Goal: Check status: Check status

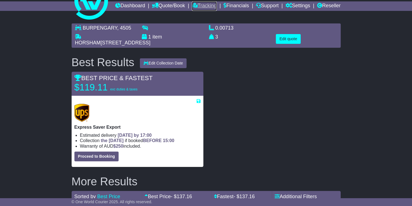
click at [216, 4] on link "Tracking" at bounding box center [204, 6] width 25 height 10
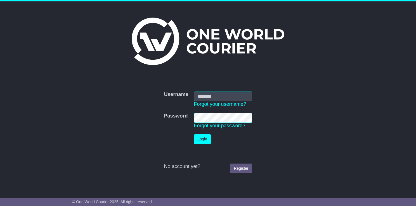
type input "**********"
click at [198, 138] on button "Login" at bounding box center [202, 139] width 17 height 10
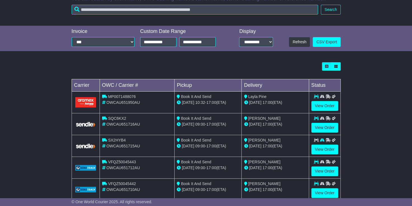
scroll to position [214, 0]
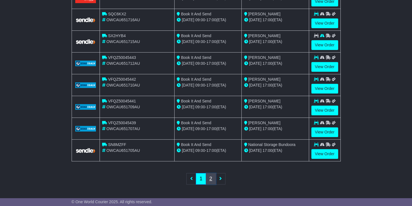
click at [210, 179] on link "2" at bounding box center [211, 178] width 10 height 11
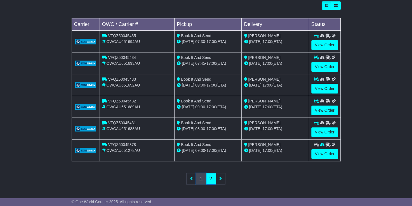
click at [201, 180] on link "1" at bounding box center [201, 178] width 10 height 11
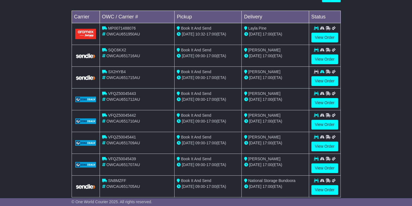
scroll to position [214, 0]
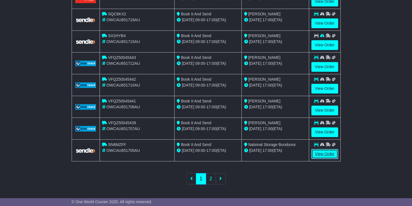
click at [323, 153] on link "View Order" at bounding box center [324, 154] width 27 height 10
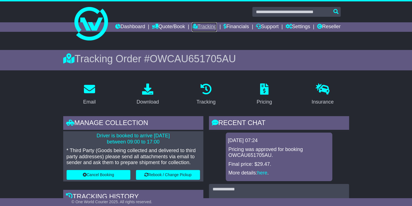
click at [216, 24] on link "Tracking" at bounding box center [204, 27] width 25 height 10
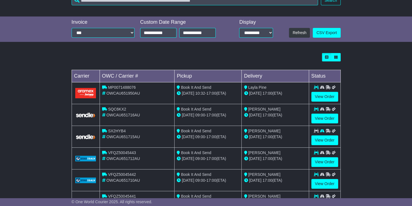
scroll to position [214, 0]
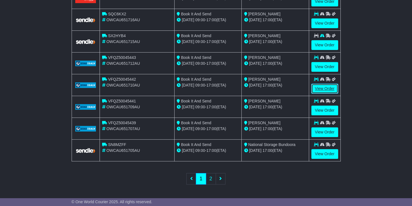
click at [325, 87] on link "View Order" at bounding box center [324, 89] width 27 height 10
click at [316, 112] on link "View Order" at bounding box center [324, 111] width 27 height 10
click at [323, 109] on link "View Order" at bounding box center [324, 111] width 27 height 10
click at [209, 179] on link "2" at bounding box center [211, 178] width 10 height 11
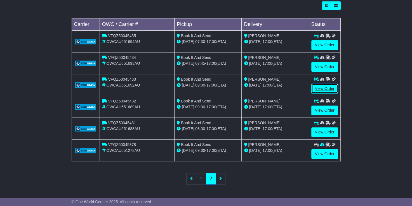
click at [328, 90] on link "View Order" at bounding box center [324, 89] width 27 height 10
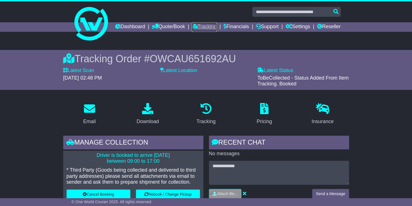
click at [216, 24] on link "Tracking" at bounding box center [204, 27] width 25 height 10
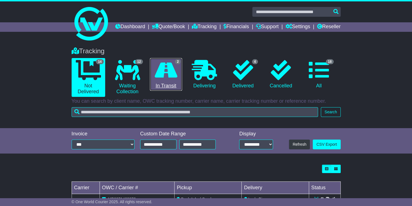
click at [167, 80] on icon at bounding box center [166, 70] width 23 height 20
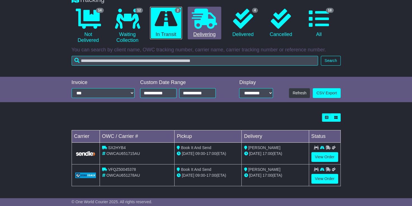
scroll to position [60, 0]
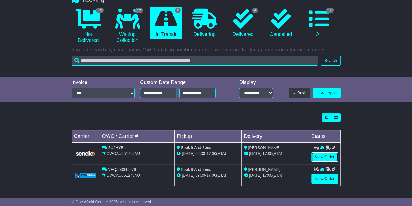
click at [328, 157] on link "View Order" at bounding box center [324, 157] width 27 height 10
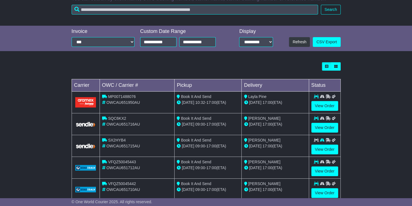
scroll to position [214, 0]
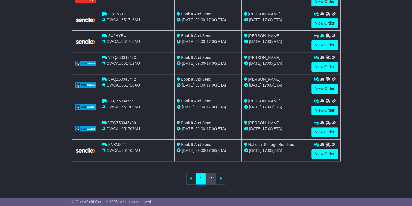
click at [212, 179] on link "2" at bounding box center [211, 178] width 10 height 11
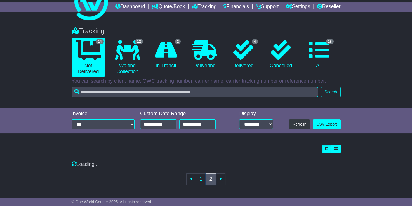
scroll to position [171, 0]
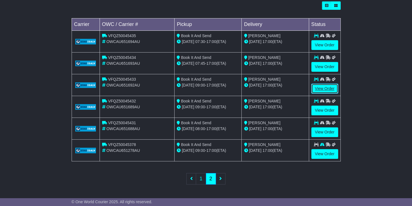
click at [315, 90] on link "View Order" at bounding box center [324, 89] width 27 height 10
